Goal: Information Seeking & Learning: Learn about a topic

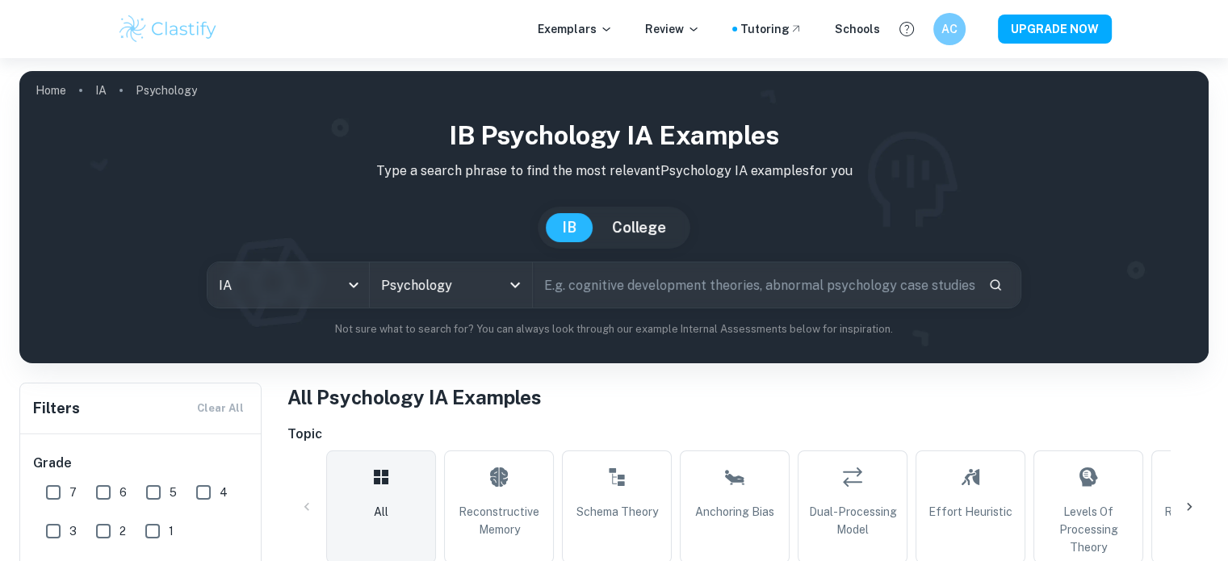
scroll to position [529, 0]
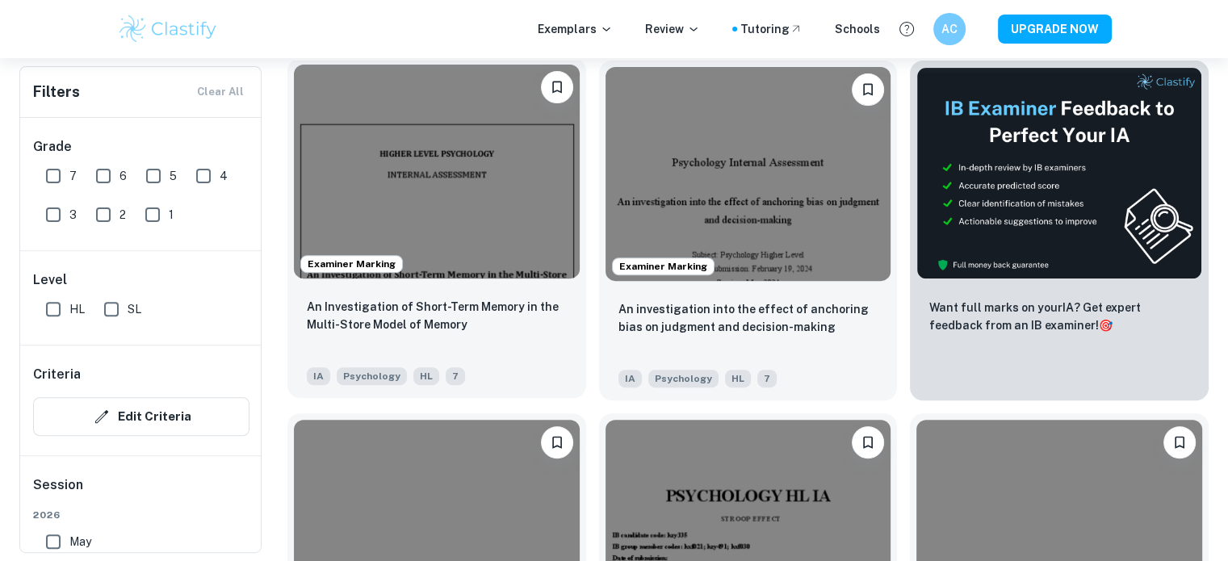
click at [458, 270] on img at bounding box center [437, 172] width 286 height 214
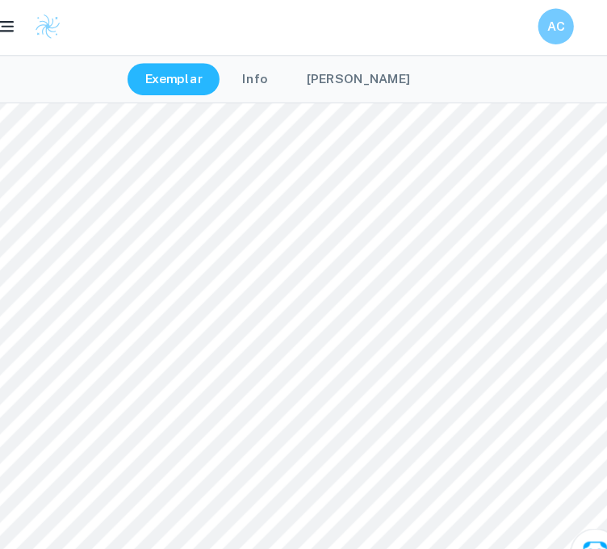
scroll to position [6831, 15]
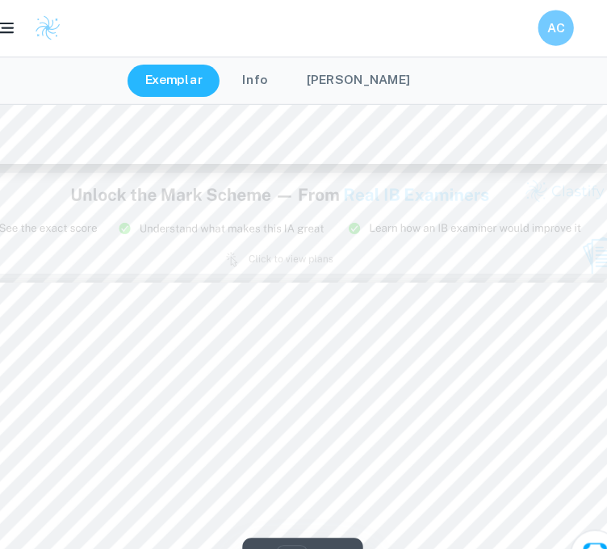
type input "8"
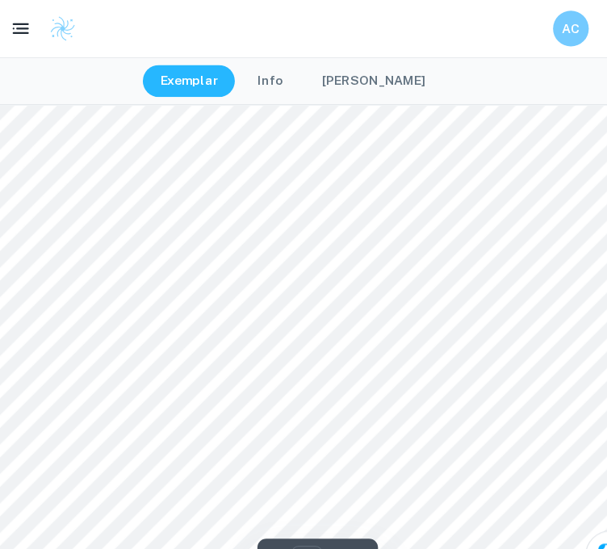
scroll to position [6030, 14]
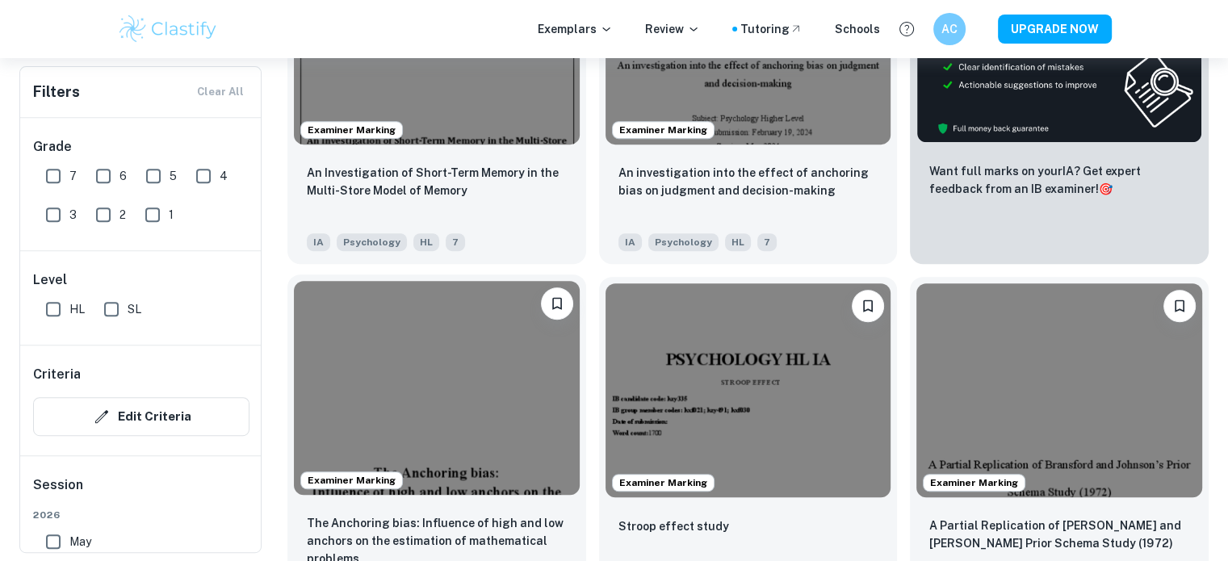
scroll to position [664, 0]
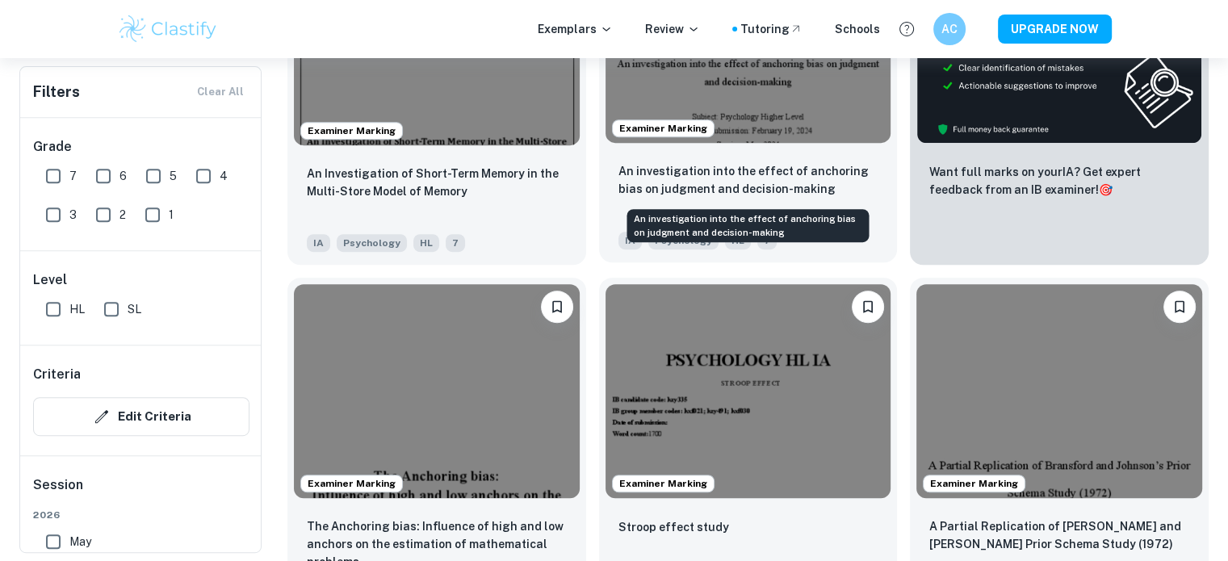
click at [743, 186] on p "An investigation into the effect of anchoring bias on judgment and decision-mak…" at bounding box center [748, 180] width 260 height 36
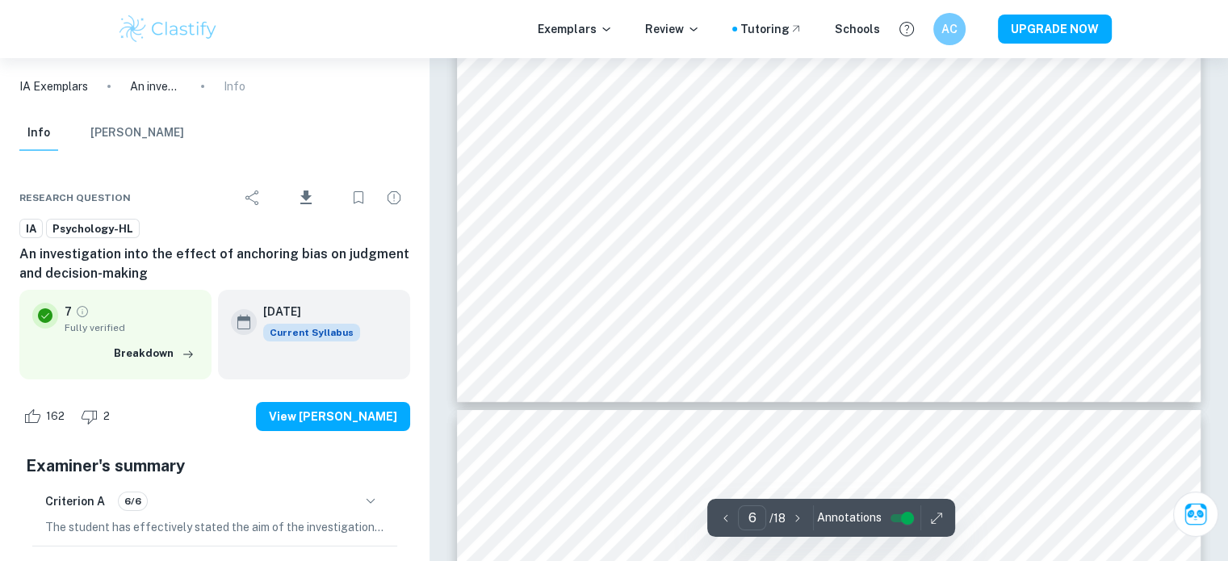
type input "7"
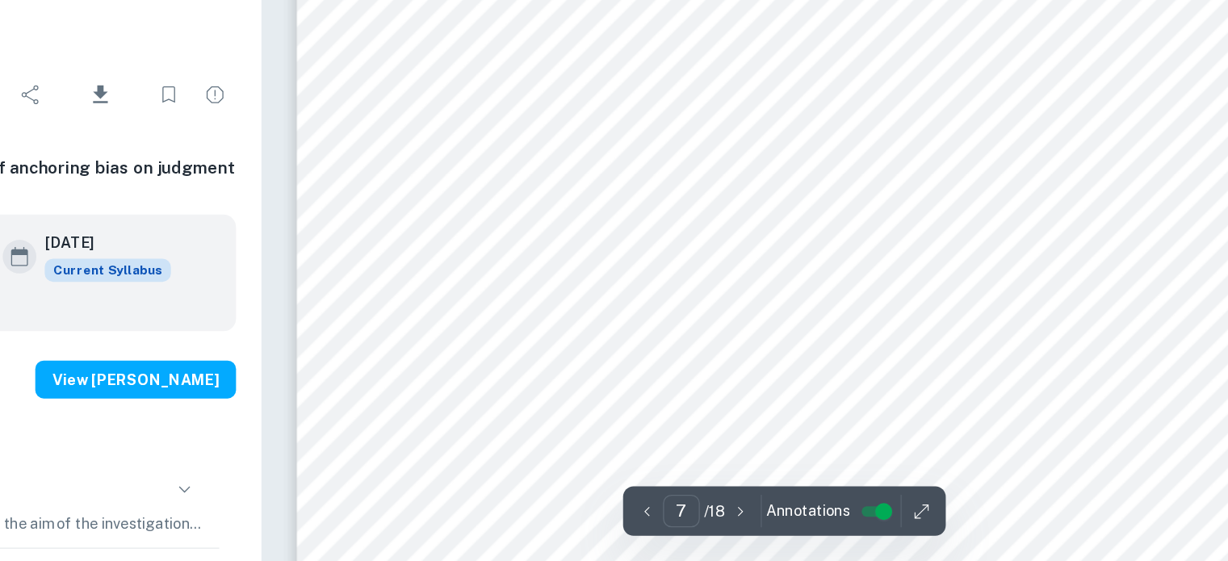
scroll to position [6336, 0]
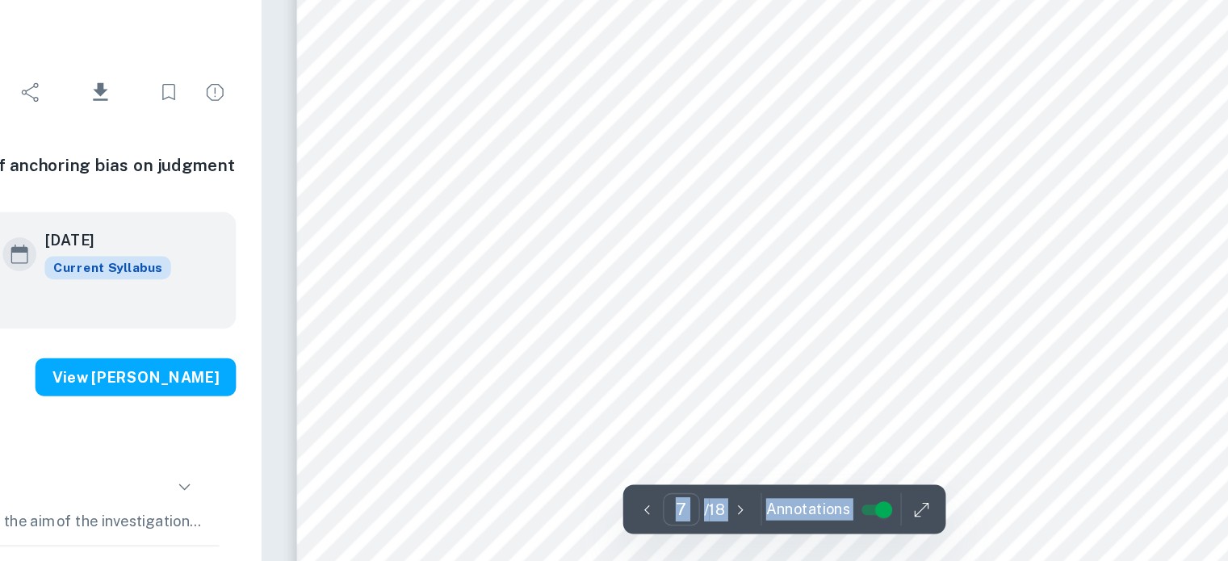
click at [899, 523] on input "controlled" at bounding box center [907, 518] width 58 height 19
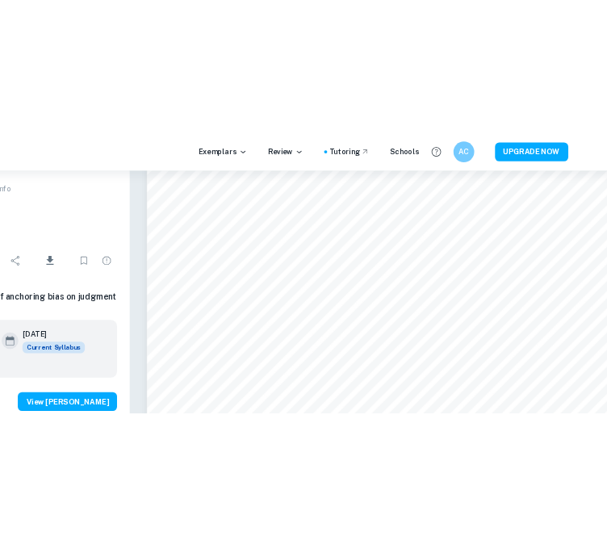
scroll to position [6204, 0]
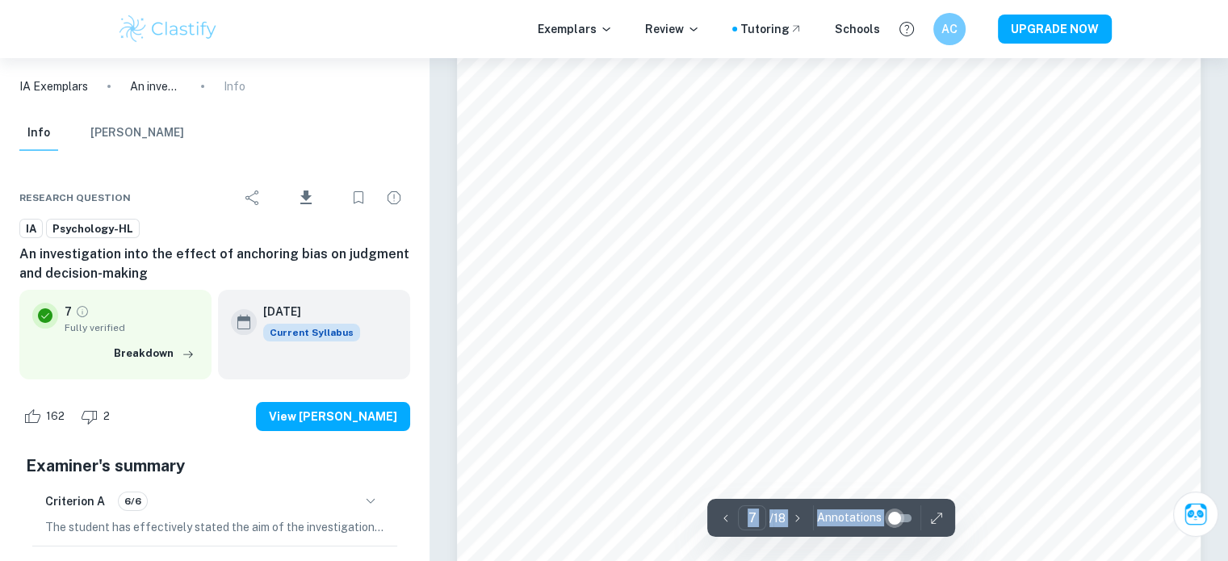
click at [894, 517] on input "controlled" at bounding box center [894, 518] width 58 height 19
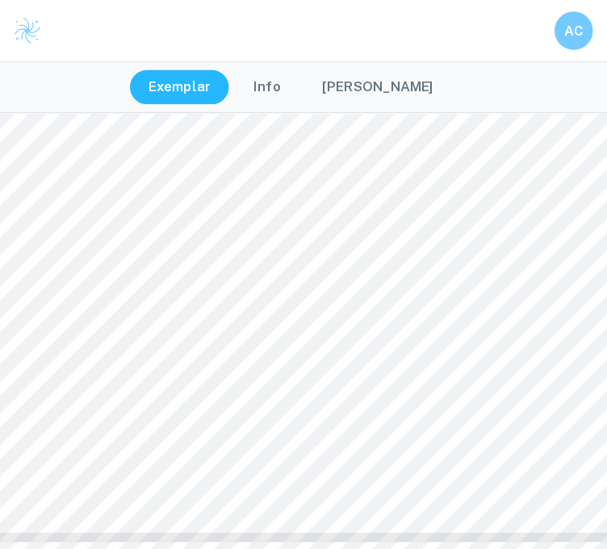
scroll to position [5147, 0]
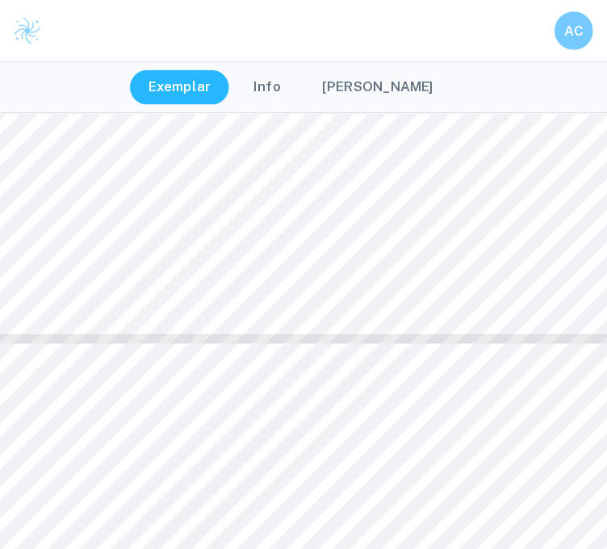
type input "7"
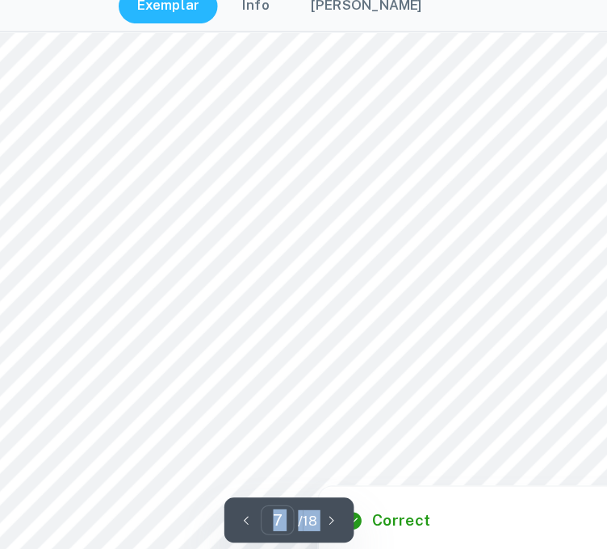
scroll to position [5054, 0]
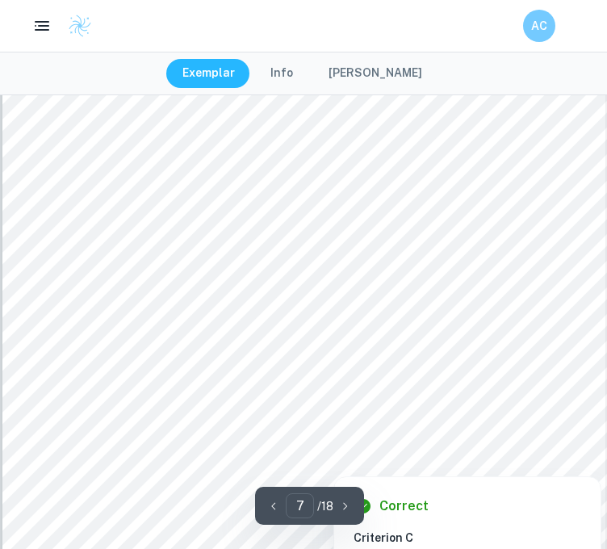
click at [373, 358] on div at bounding box center [374, 364] width 568 height 36
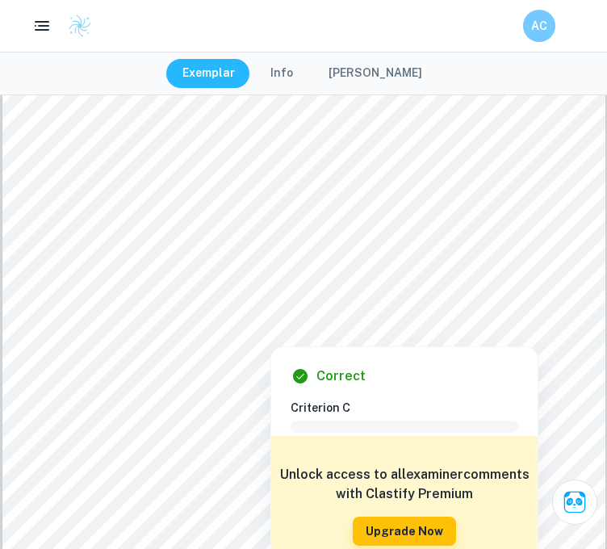
click at [333, 331] on div at bounding box center [271, 331] width 396 height 20
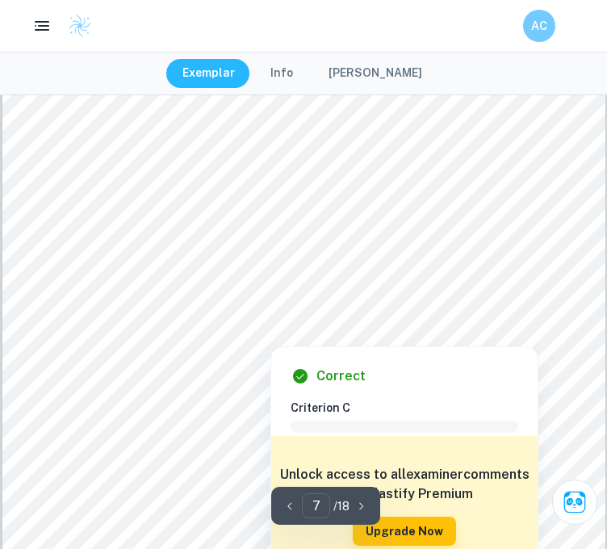
click at [333, 331] on div at bounding box center [271, 331] width 396 height 20
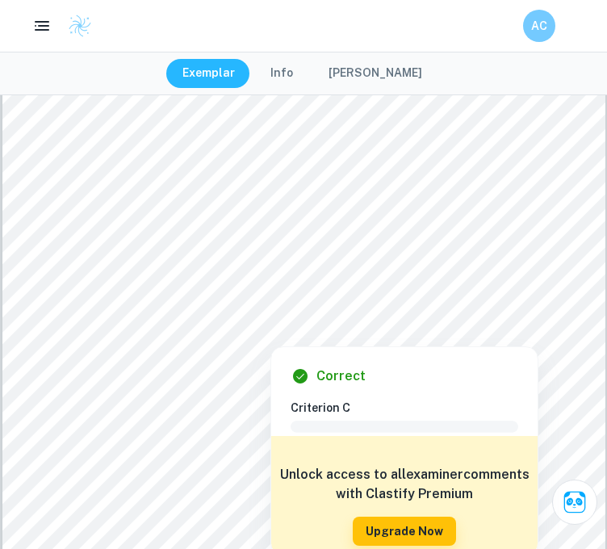
click at [378, 274] on div at bounding box center [303, 274] width 460 height 29
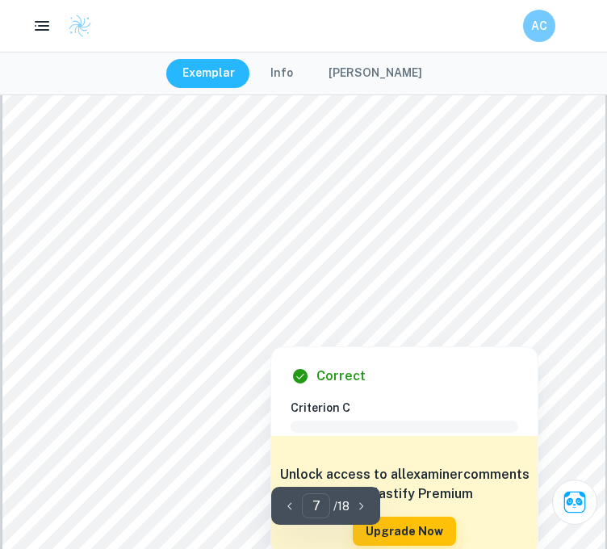
click at [113, 157] on div at bounding box center [303, 152] width 460 height 29
click at [77, 125] on div at bounding box center [303, 136] width 460 height 22
click at [74, 127] on div at bounding box center [303, 136] width 460 height 22
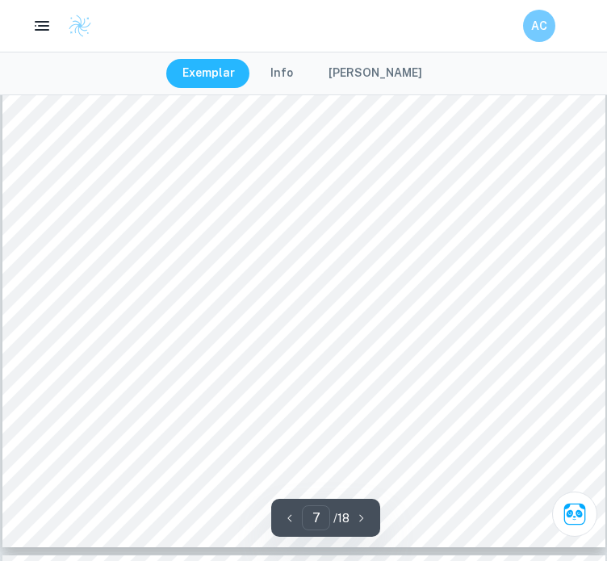
scroll to position [5072, 0]
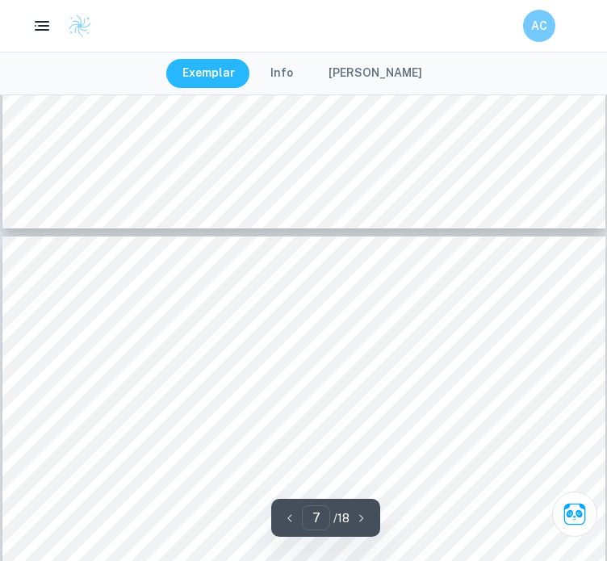
type input "8"
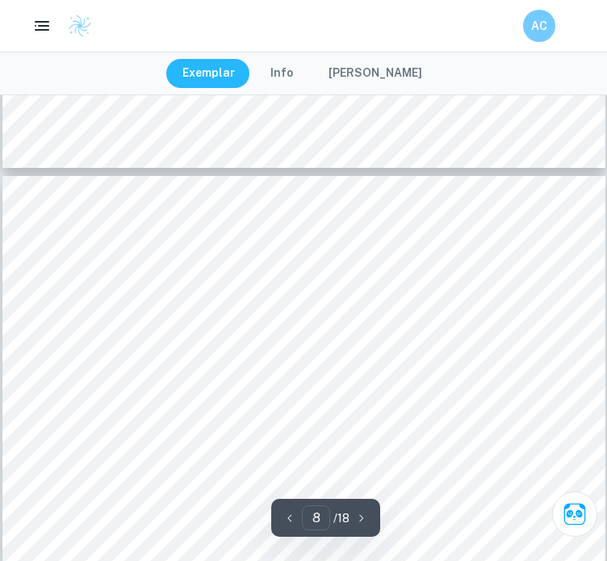
scroll to position [5530, 0]
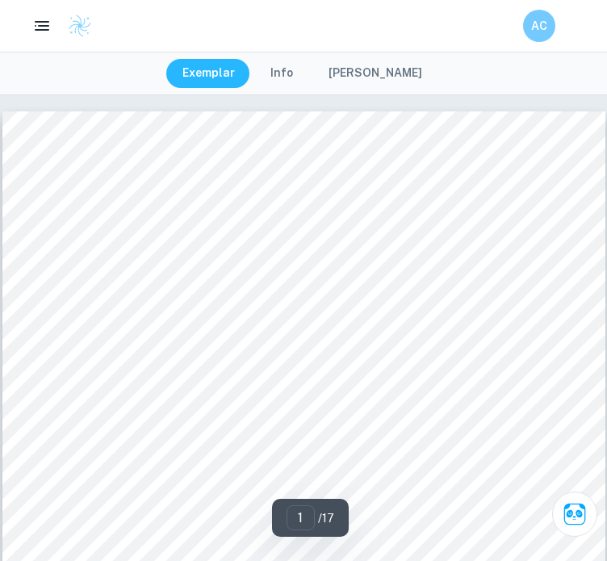
scroll to position [403, 0]
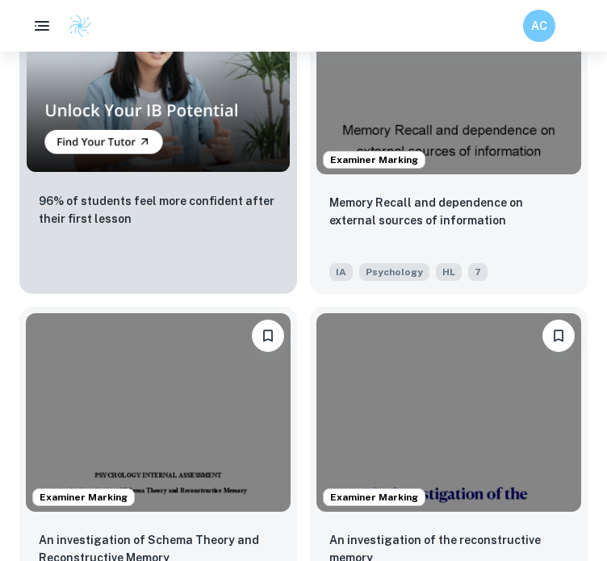
scroll to position [1682, 0]
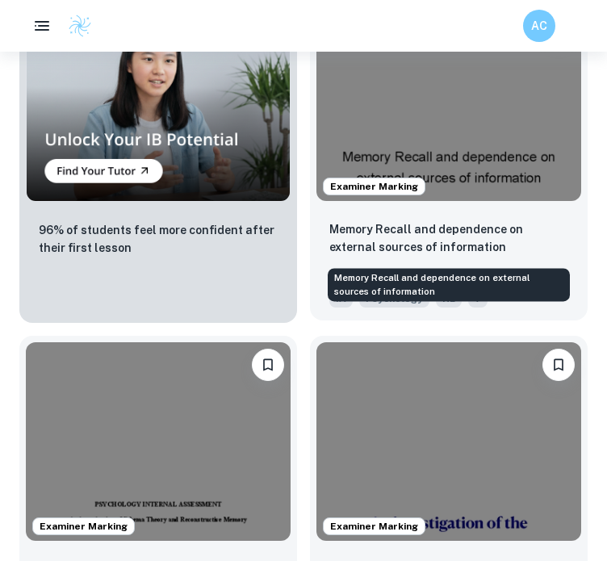
click at [521, 238] on p "Memory Recall and dependence on external sources of information" at bounding box center [448, 238] width 239 height 36
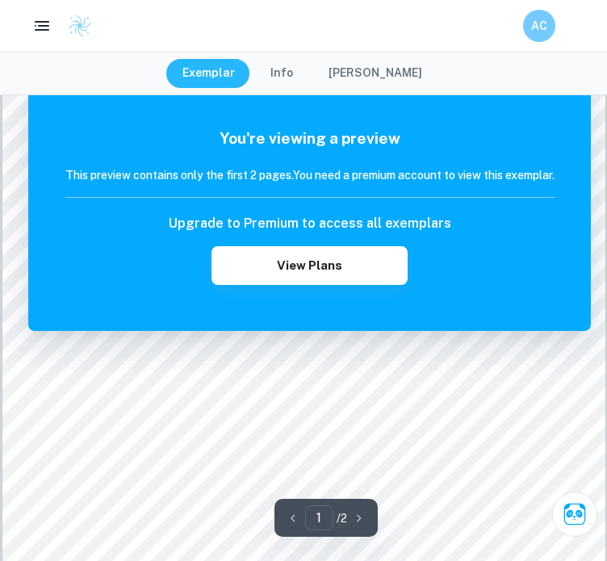
scroll to position [96, 0]
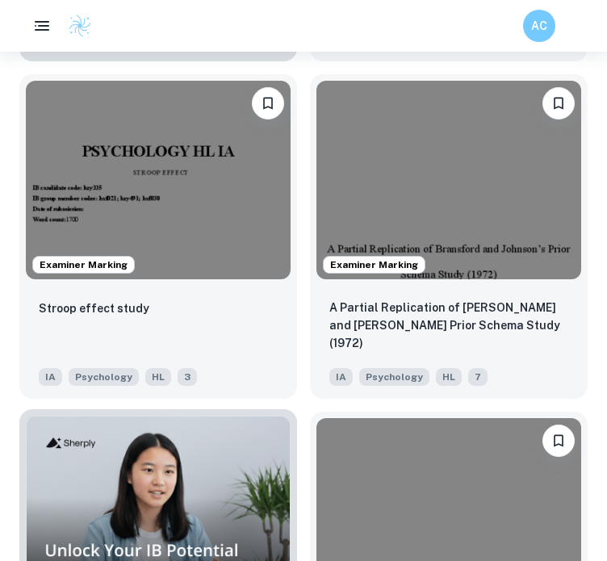
scroll to position [1268, 0]
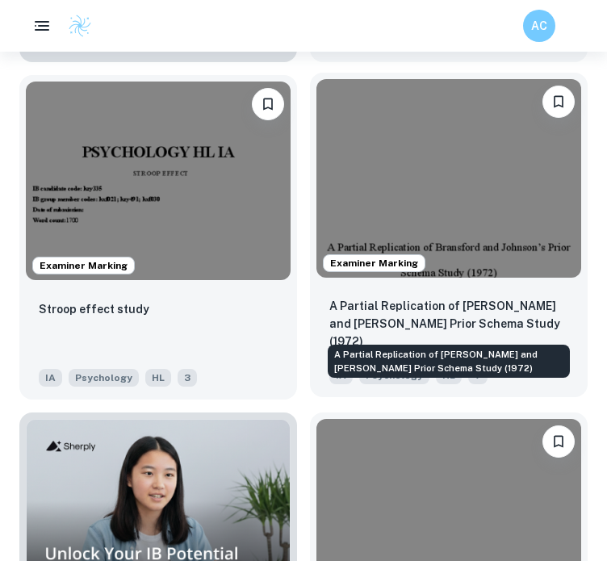
click at [409, 304] on p "A Partial Replication of [PERSON_NAME] and [PERSON_NAME] Prior Schema Study (19…" at bounding box center [448, 323] width 239 height 53
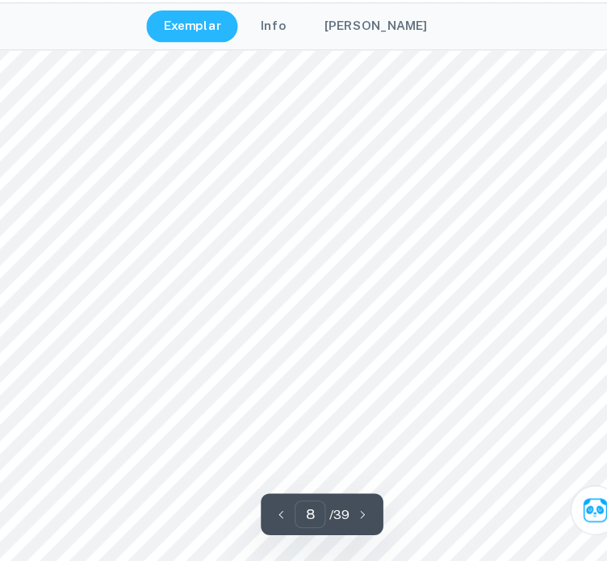
scroll to position [6534, 0]
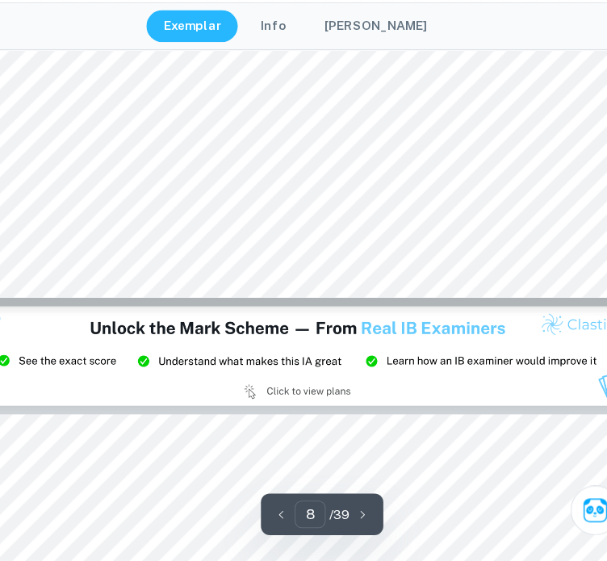
type input "9"
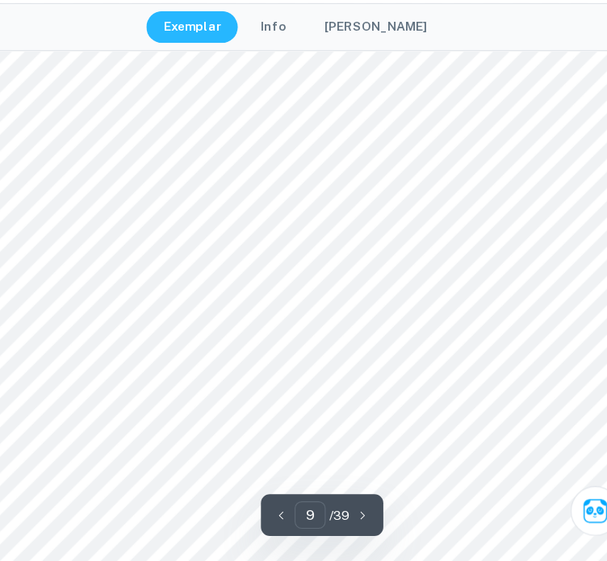
scroll to position [7455, 0]
